Goal: Task Accomplishment & Management: Complete application form

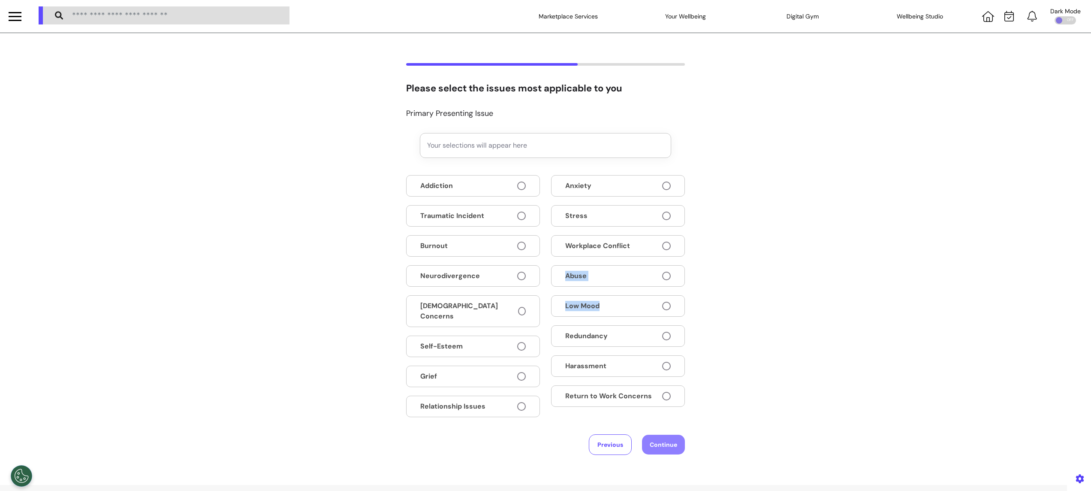
drag, startPoint x: 1078, startPoint y: 234, endPoint x: 951, endPoint y: 303, distance: 144.3
click at [951, 303] on div "Please select the issues most applicable to you Primary Presenting Issue Your s…" at bounding box center [545, 258] width 1091 height 391
click at [596, 443] on button "Previous" at bounding box center [610, 444] width 43 height 21
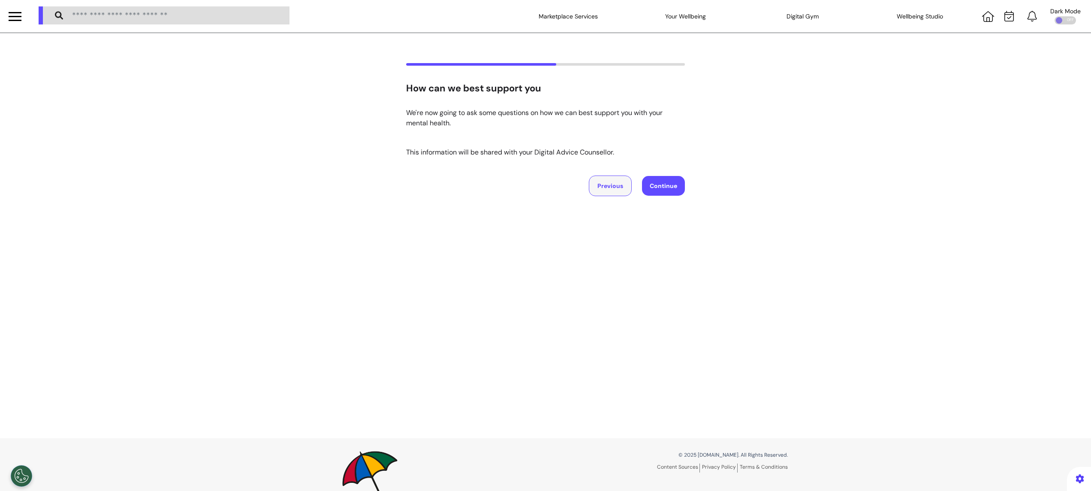
click at [600, 181] on button "Previous" at bounding box center [610, 185] width 43 height 21
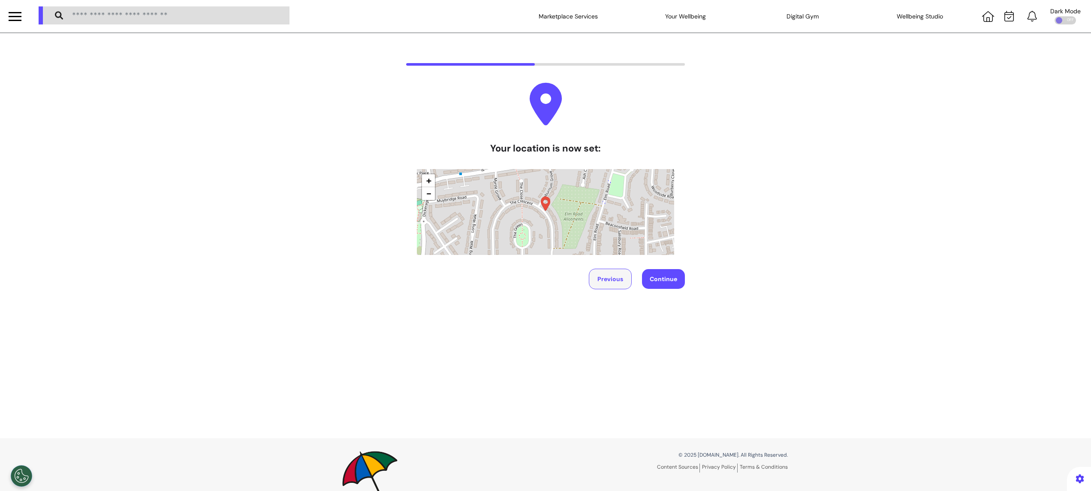
click at [598, 282] on button "Previous" at bounding box center [610, 278] width 43 height 21
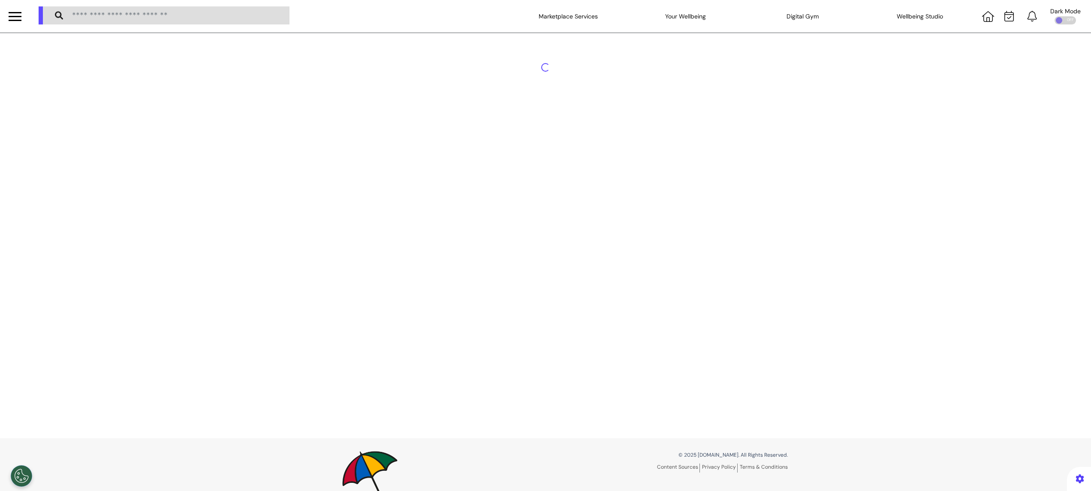
select select "*******"
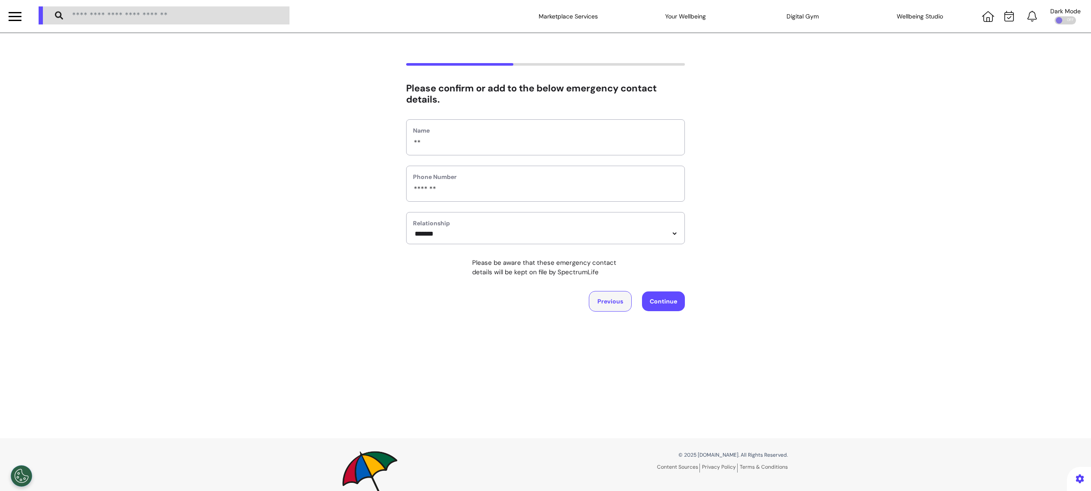
click at [597, 308] on button "Previous" at bounding box center [610, 301] width 43 height 21
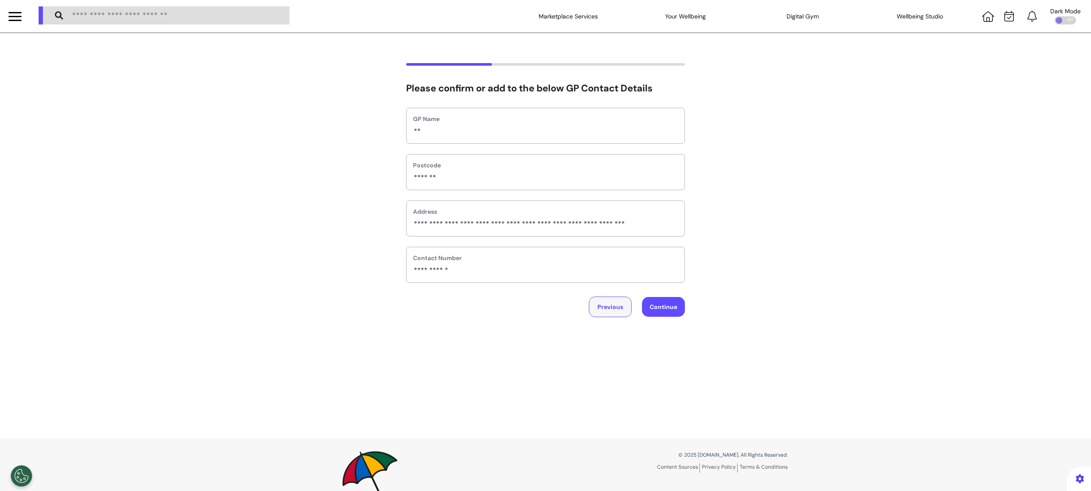
click at [597, 308] on button "Previous" at bounding box center [610, 306] width 43 height 21
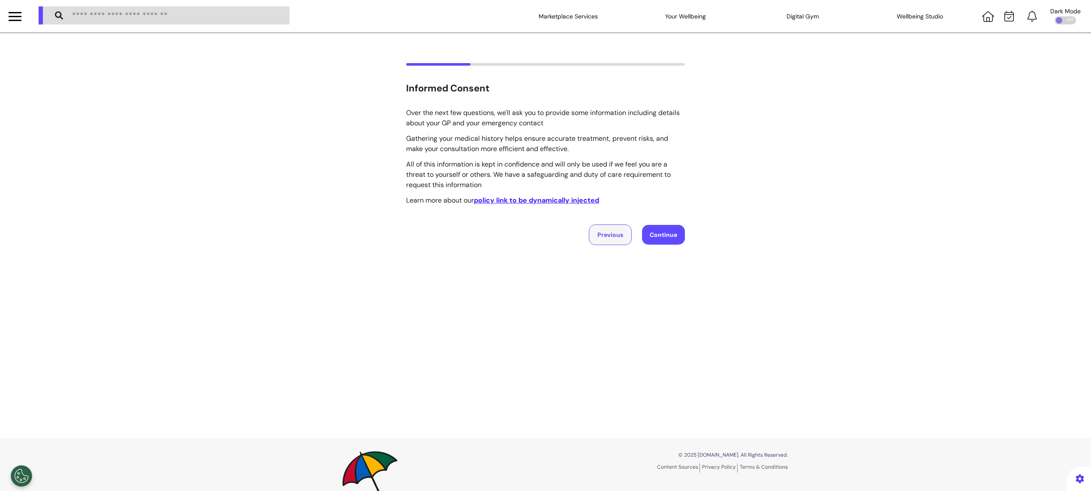
click at [606, 234] on button "Previous" at bounding box center [610, 234] width 43 height 21
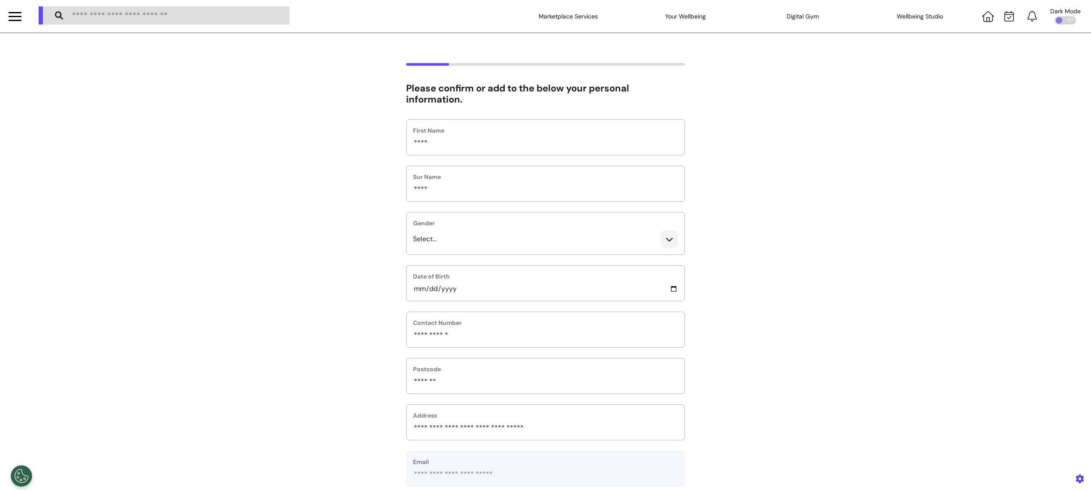
click at [604, 242] on div "Select..." at bounding box center [545, 242] width 278 height 24
